Goal: Information Seeking & Learning: Learn about a topic

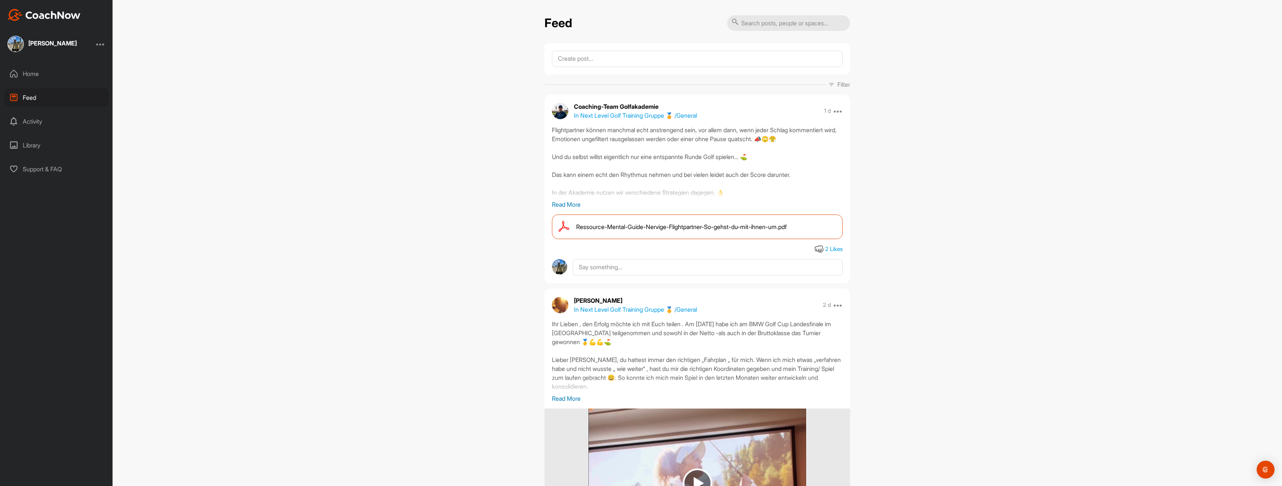
click at [30, 142] on div "Library" at bounding box center [56, 145] width 105 height 19
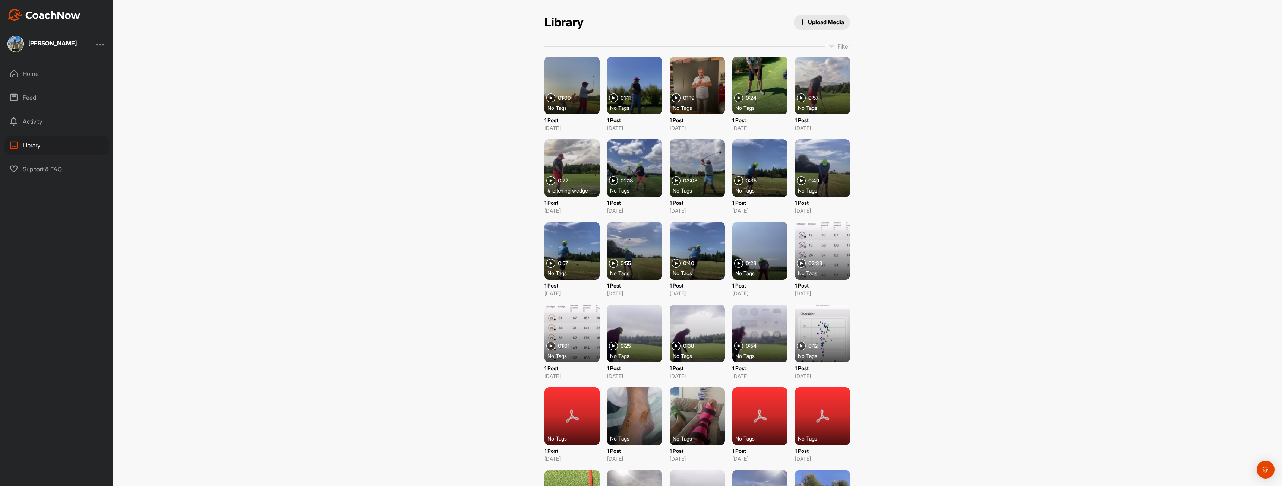
click at [32, 100] on div "Feed" at bounding box center [56, 97] width 105 height 19
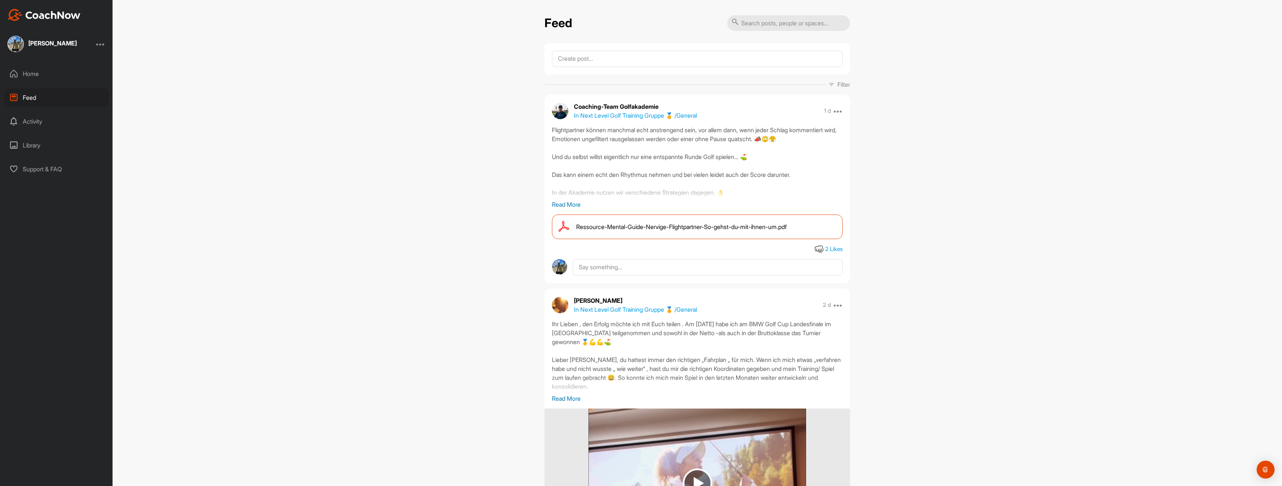
click at [652, 227] on span "Ressource-Mental-Guide-Nervige-Flightpartner-So-gehst-du-mit-ihnen-um.pdf" at bounding box center [681, 227] width 211 height 9
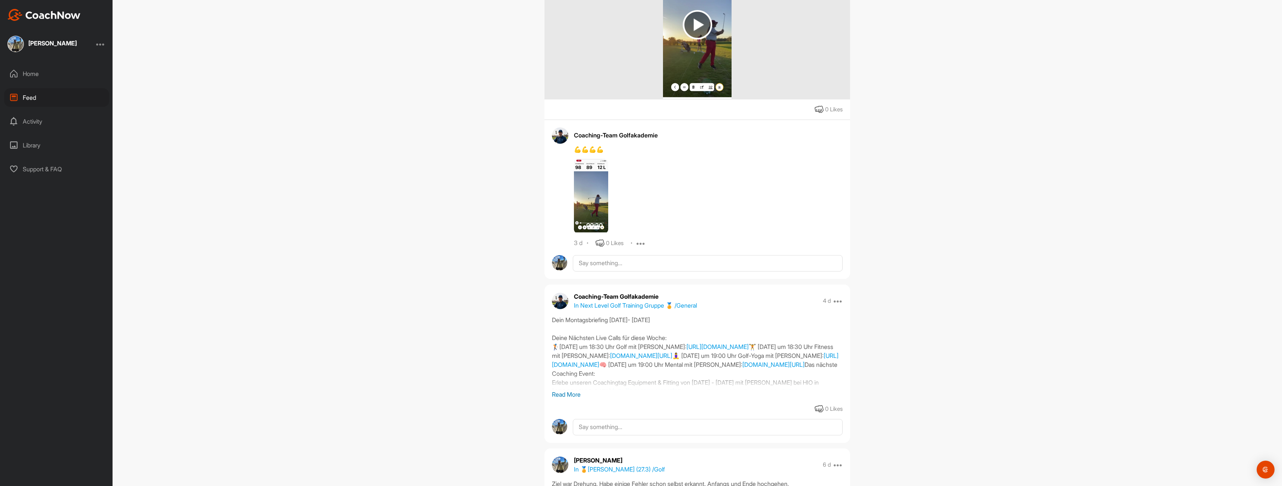
scroll to position [1038, 0]
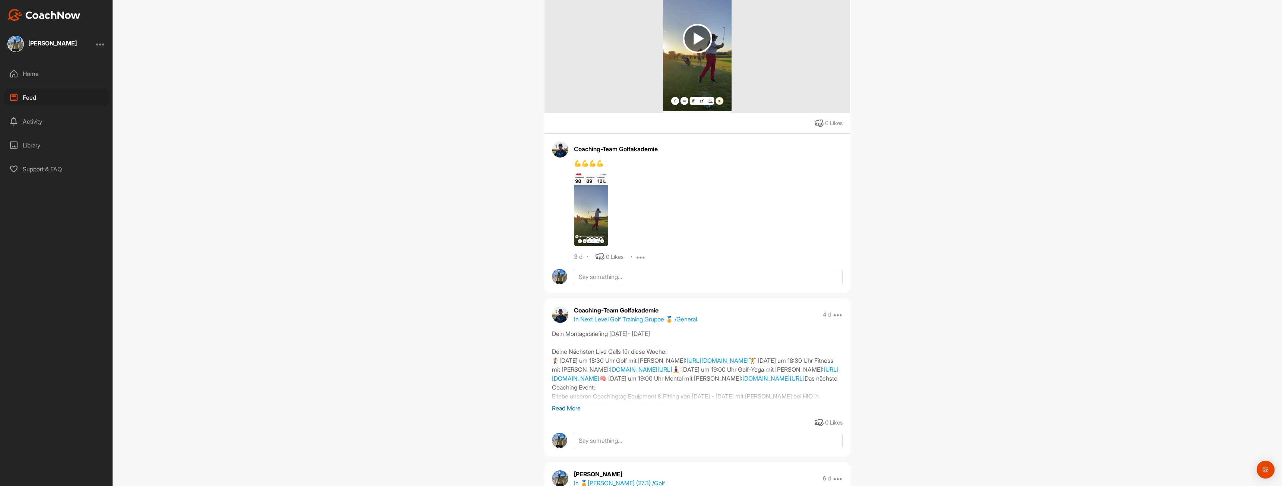
click at [32, 73] on div "Home" at bounding box center [56, 73] width 105 height 19
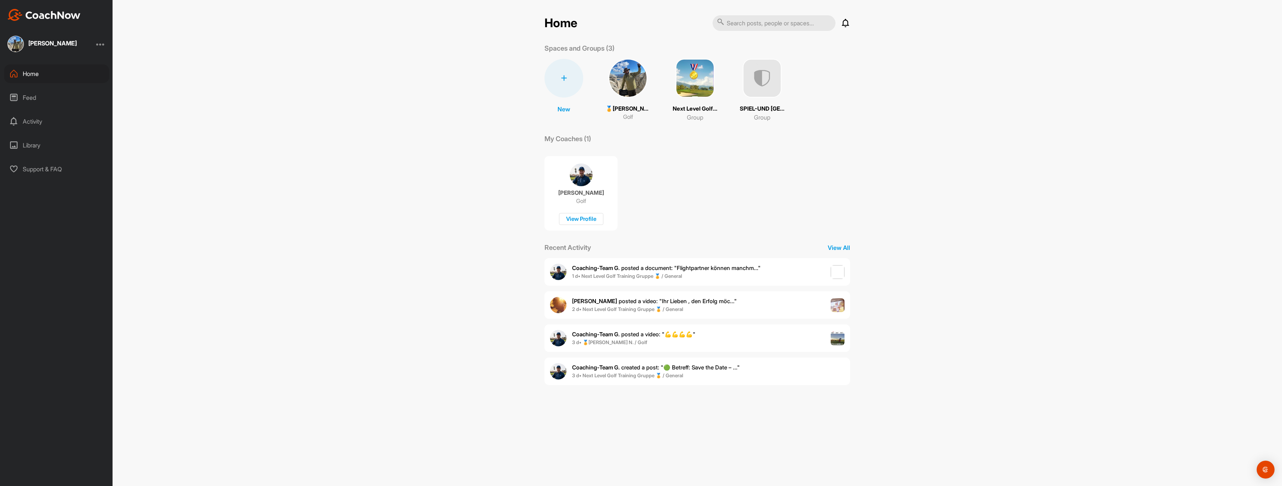
click at [699, 79] on img at bounding box center [695, 78] width 39 height 39
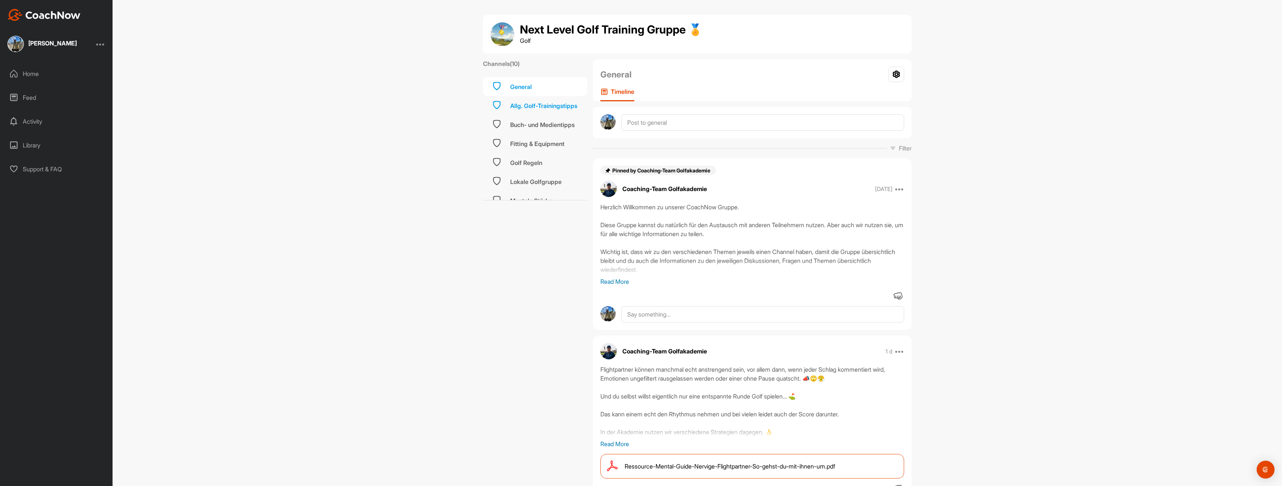
click at [545, 104] on div "Allg. Golf-Trainingstipps" at bounding box center [543, 105] width 67 height 9
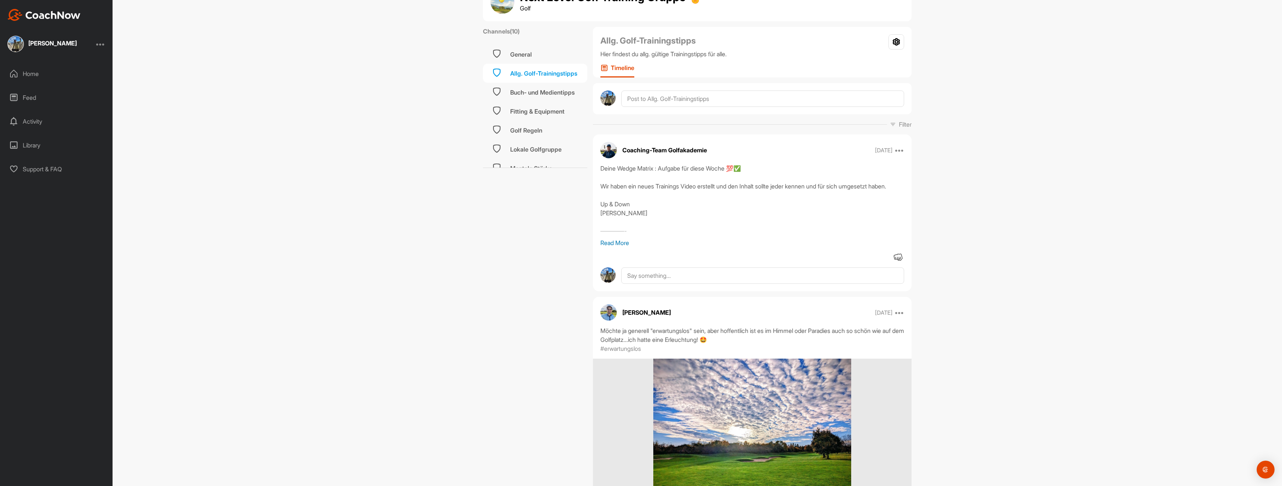
scroll to position [35, 0]
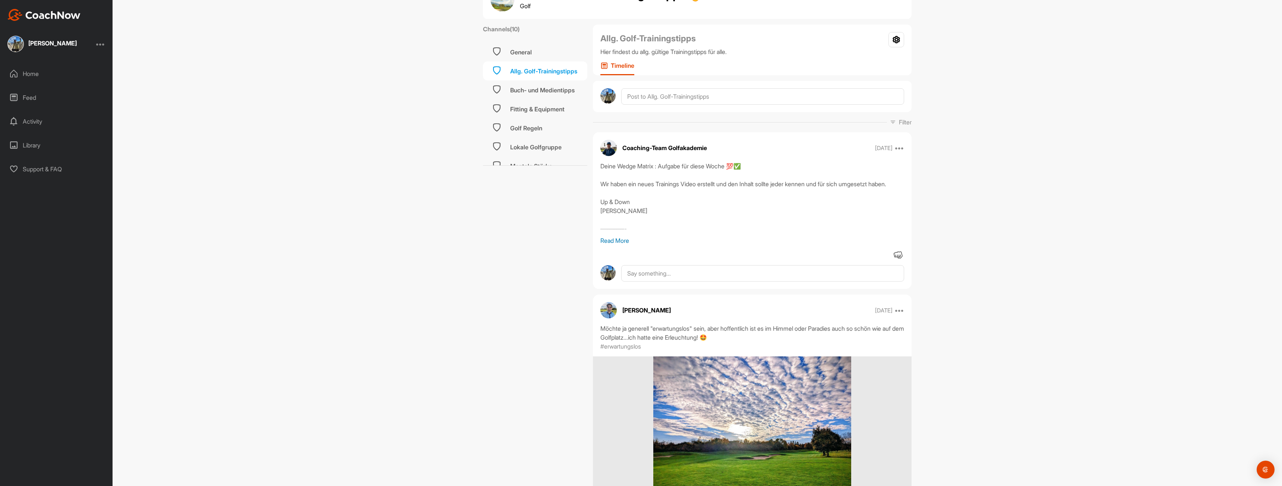
click at [614, 239] on p "Read More" at bounding box center [753, 240] width 304 height 9
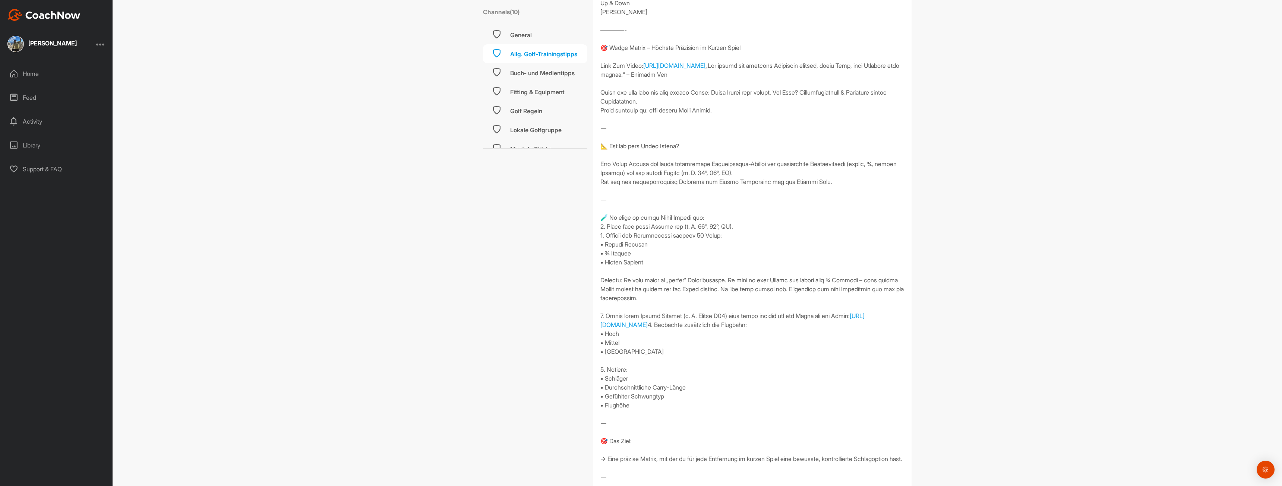
scroll to position [253, 0]
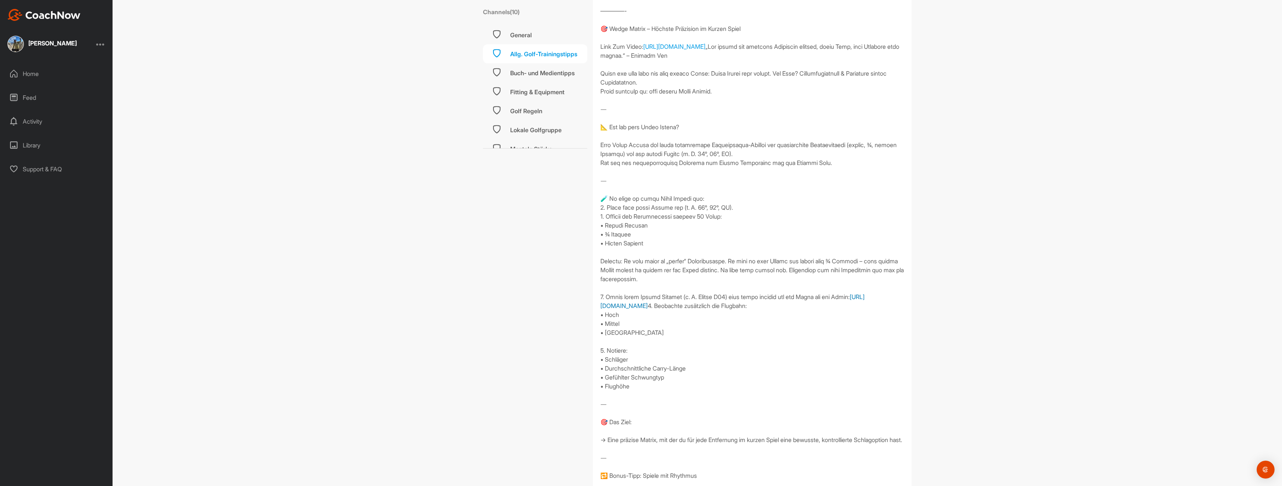
click at [638, 310] on link "https://amzn.to/4hKBMW2" at bounding box center [733, 301] width 264 height 16
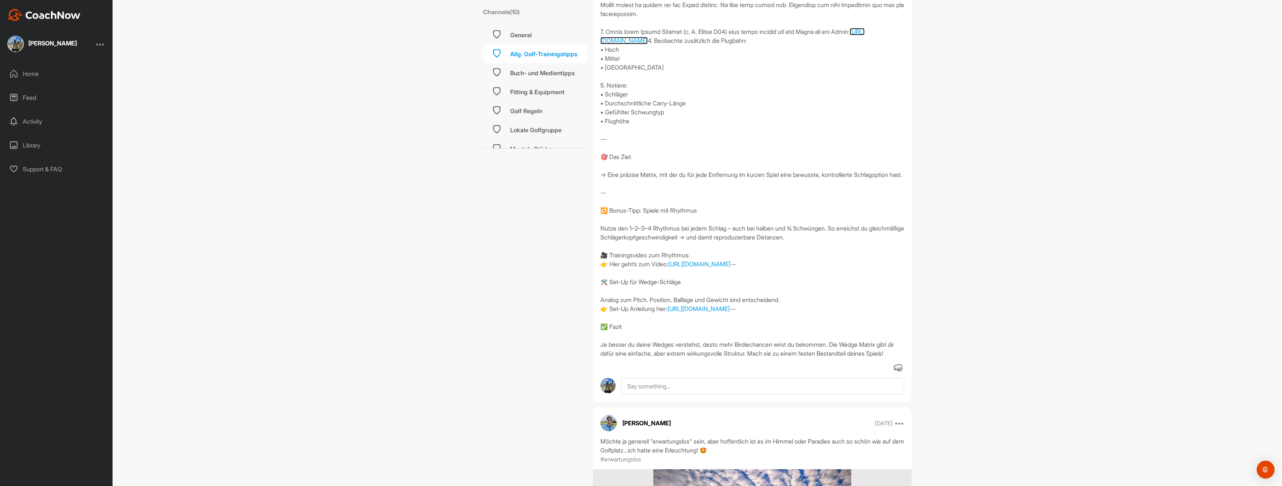
scroll to position [517, 0]
click at [707, 313] on link "https://fabianbuenker.mykajabi.com/products/golf/categories/2154164404/posts/21…" at bounding box center [699, 309] width 62 height 7
click at [668, 313] on link "https://fabianbuenker.mykajabi.com/products/golf/categories/2154164404/posts/21…" at bounding box center [699, 309] width 62 height 7
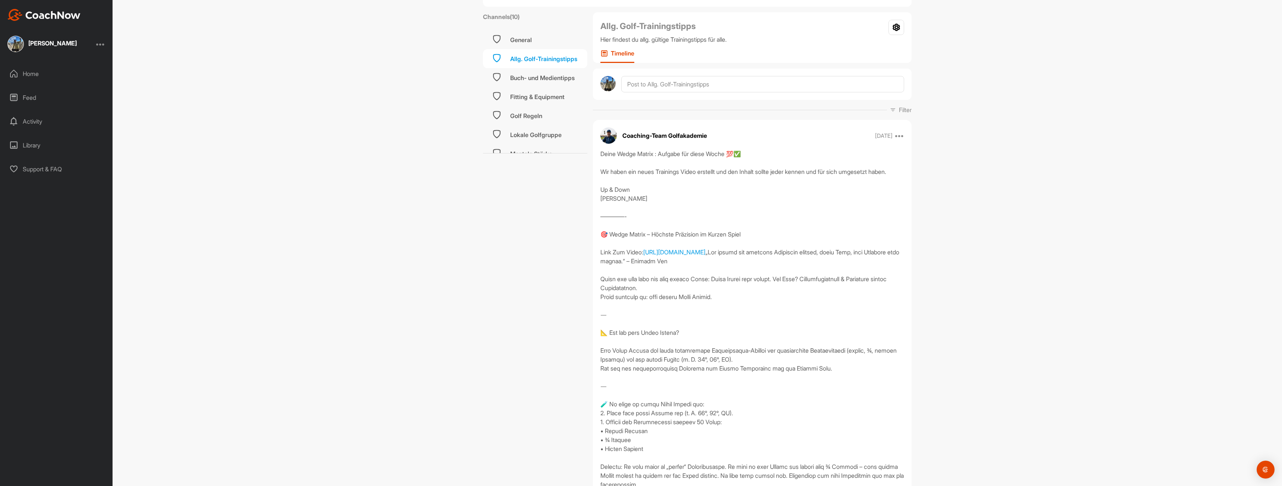
scroll to position [28, 0]
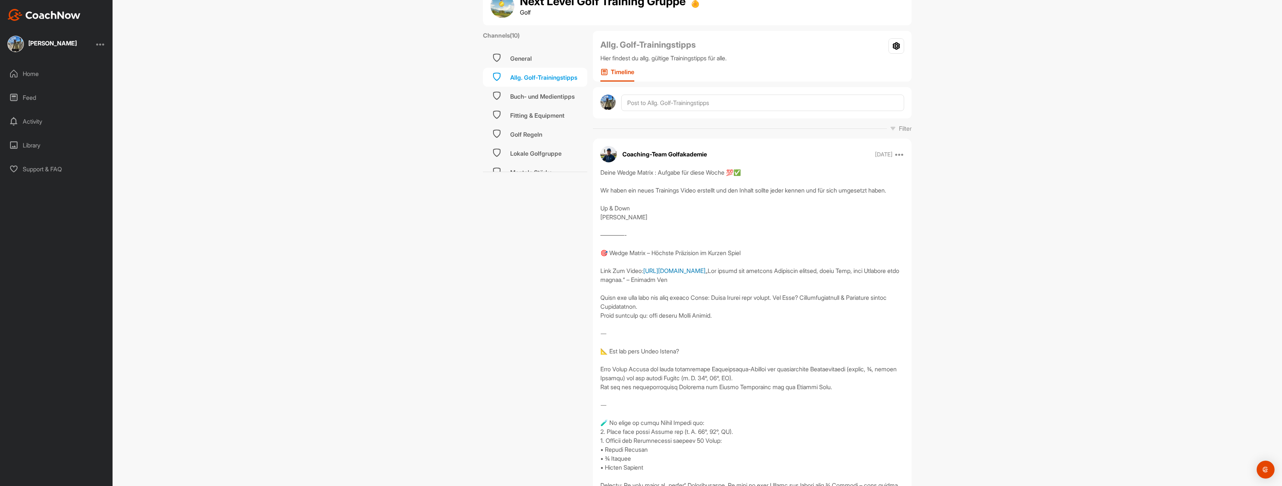
click at [691, 275] on link "https://fabianbuenker.mykajabi.com/products/golf/categories/2154164428/posts/21…" at bounding box center [674, 270] width 62 height 7
